Goal: Transaction & Acquisition: Purchase product/service

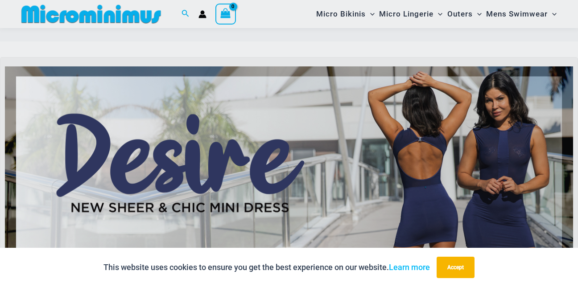
scroll to position [126, 0]
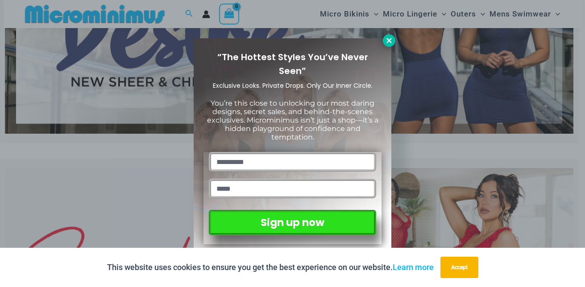
click at [386, 40] on icon at bounding box center [389, 41] width 8 height 8
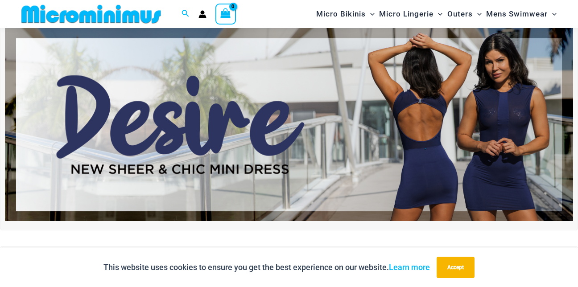
scroll to position [83, 0]
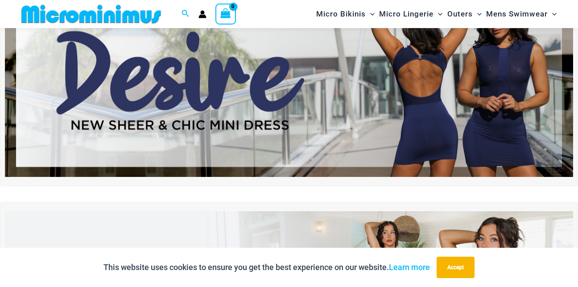
click at [449, 136] on img at bounding box center [289, 80] width 568 height 193
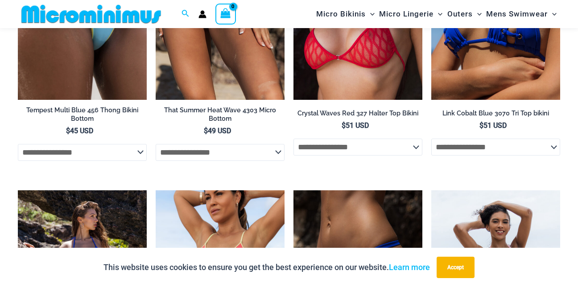
scroll to position [981, 0]
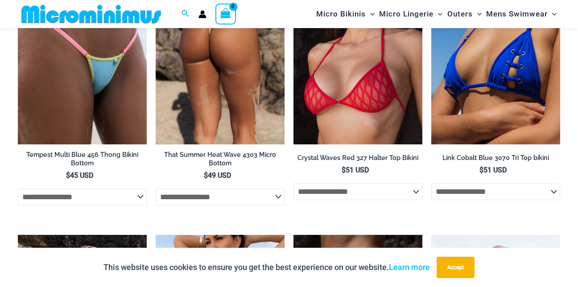
click at [232, 116] on img at bounding box center [220, 48] width 129 height 194
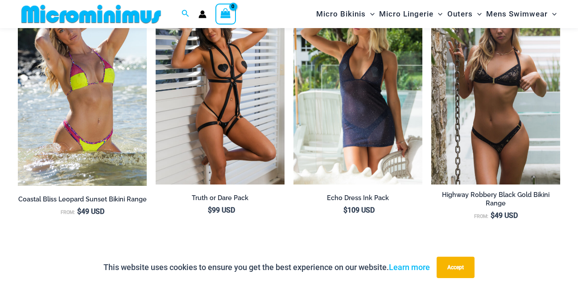
scroll to position [1018, 0]
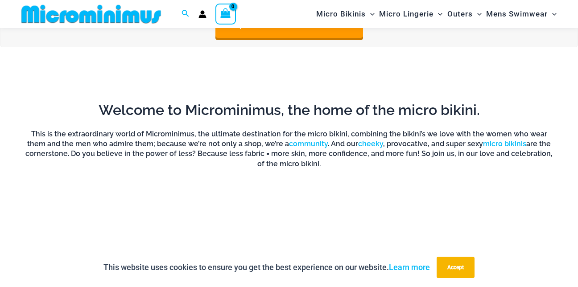
scroll to position [706, 0]
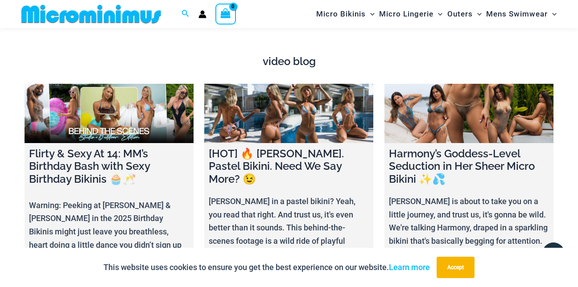
scroll to position [2981, 0]
